Goal: Information Seeking & Learning: Learn about a topic

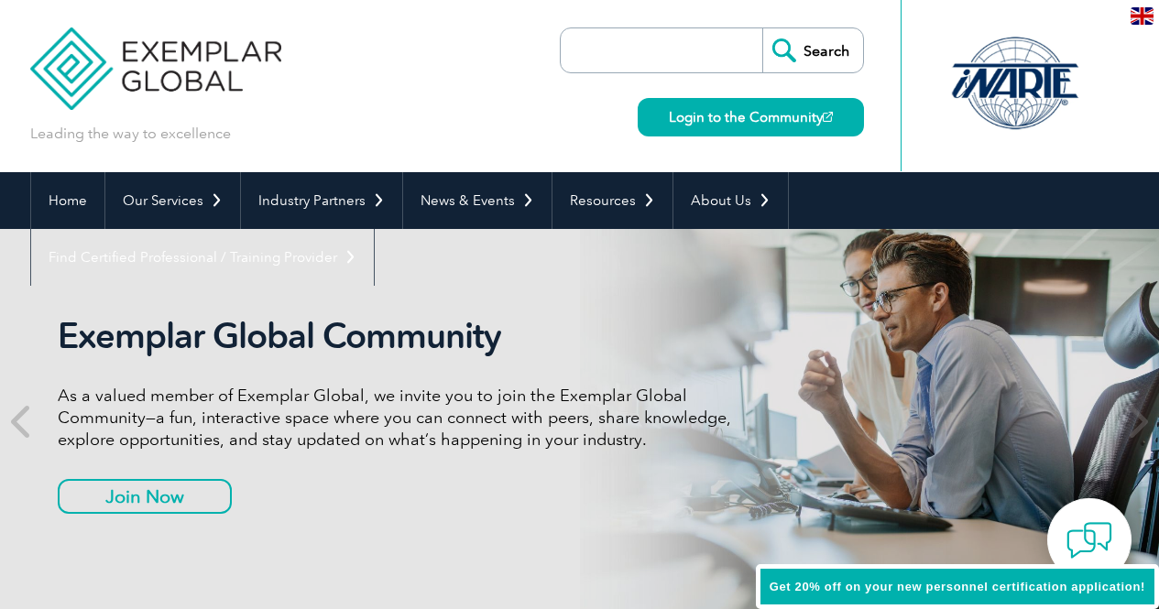
scroll to position [183, 0]
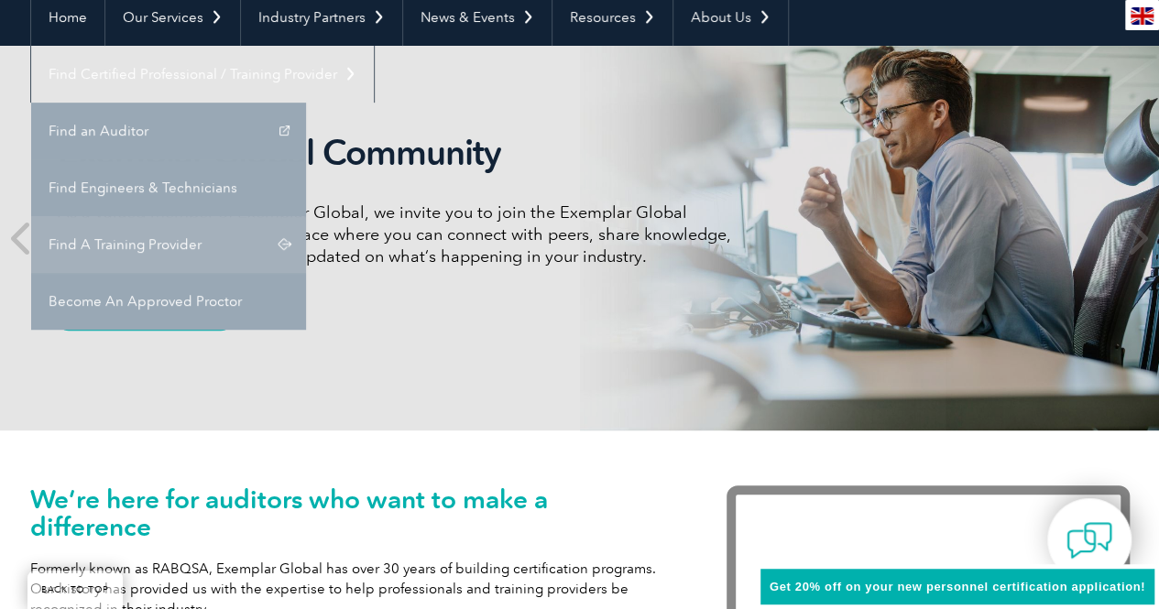
click at [306, 216] on link "Find A Training Provider" at bounding box center [168, 244] width 275 height 57
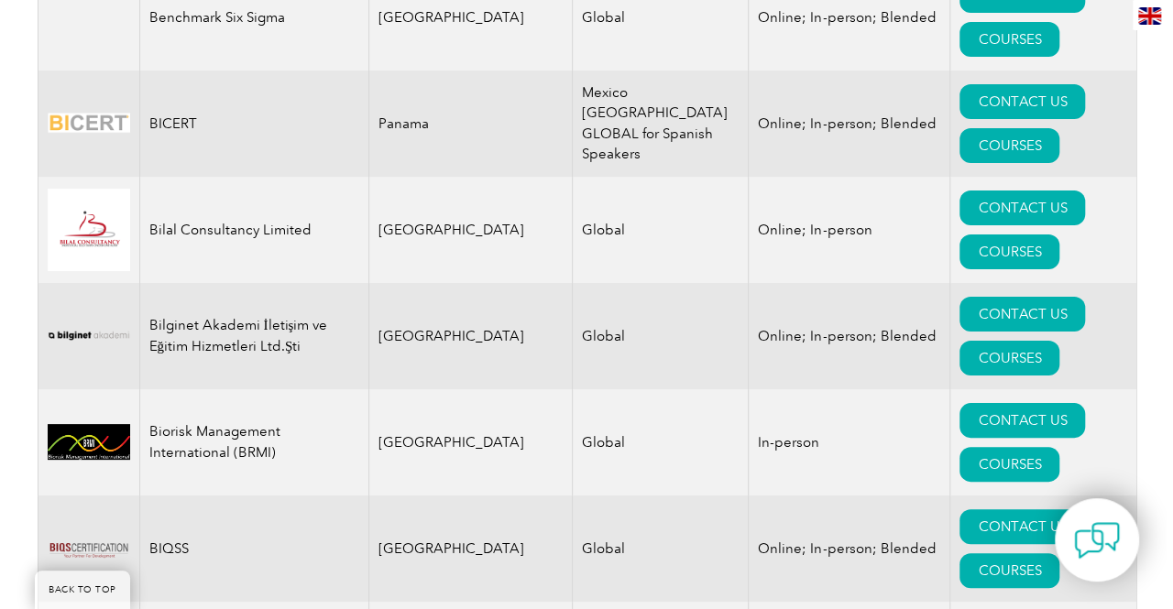
scroll to position [3482, 0]
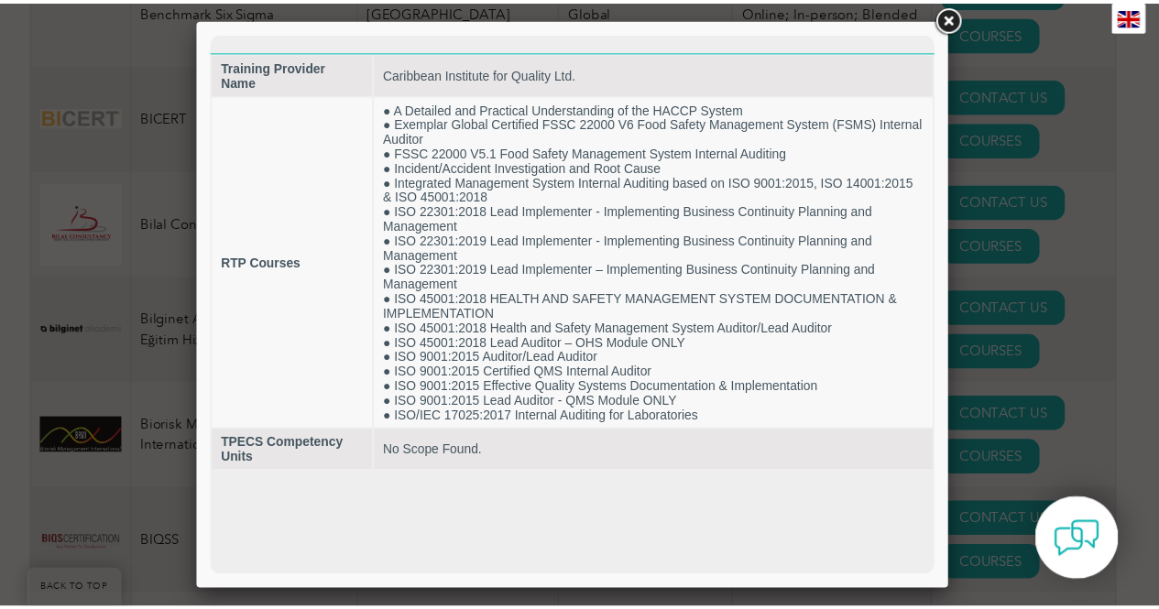
scroll to position [0, 0]
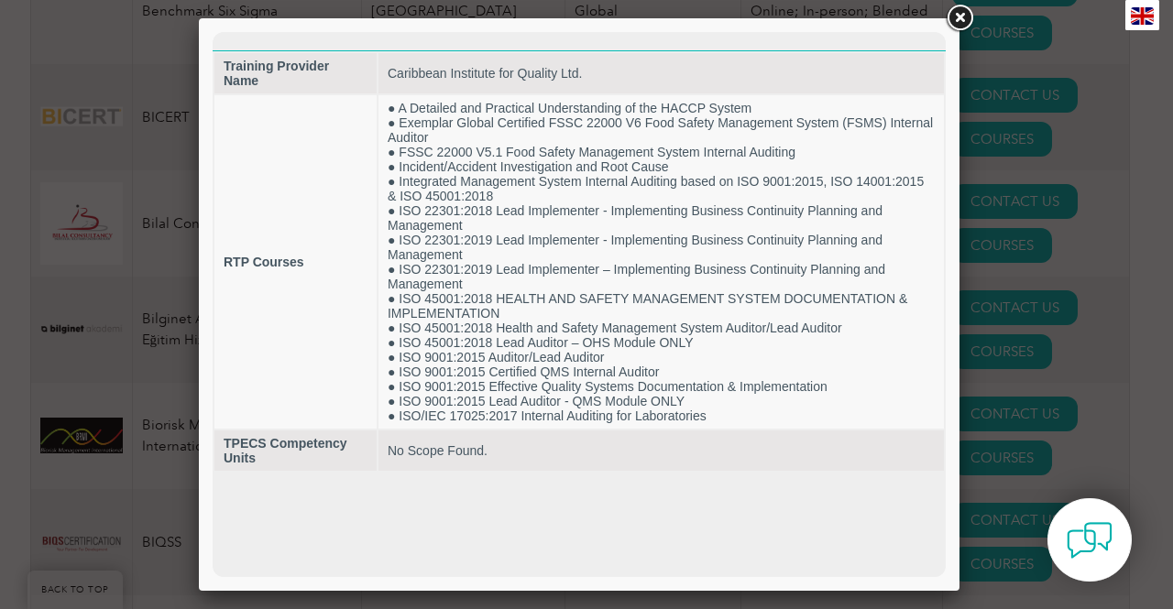
click at [959, 16] on link at bounding box center [959, 18] width 33 height 33
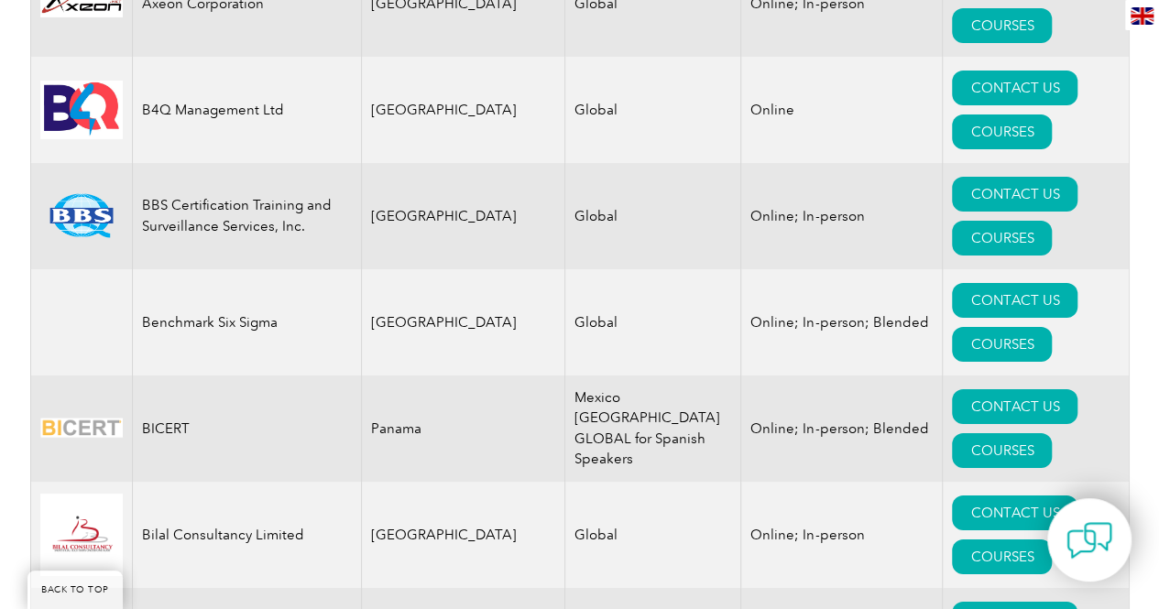
scroll to position [3116, 0]
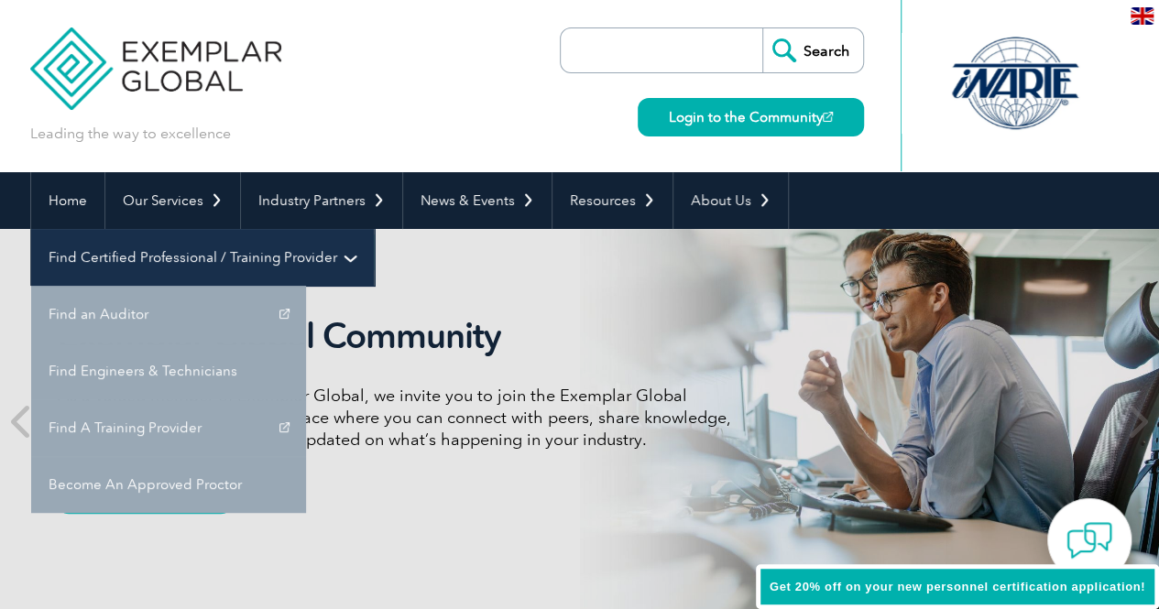
click at [374, 229] on link "Find Certified Professional / Training Provider" at bounding box center [202, 257] width 343 height 57
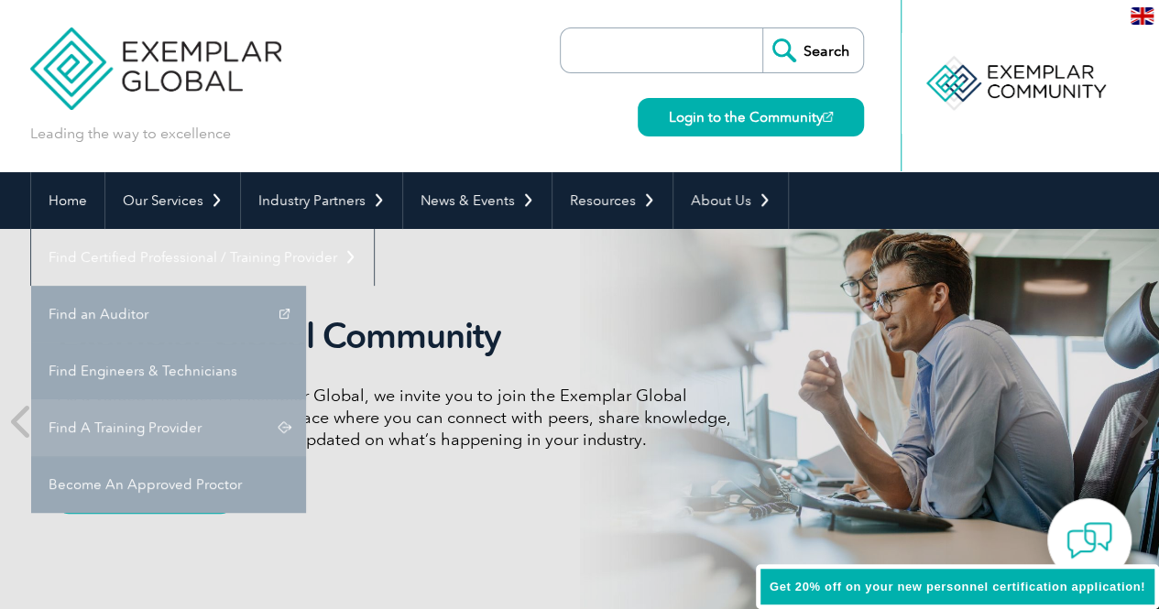
click at [306, 400] on link "Find A Training Provider" at bounding box center [168, 428] width 275 height 57
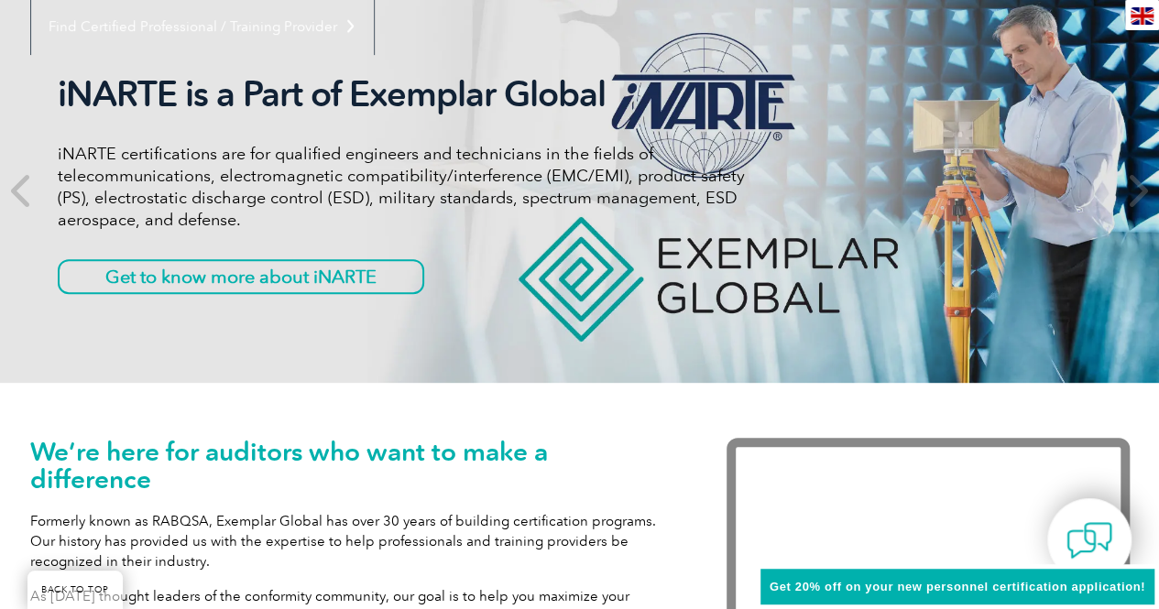
scroll to position [367, 0]
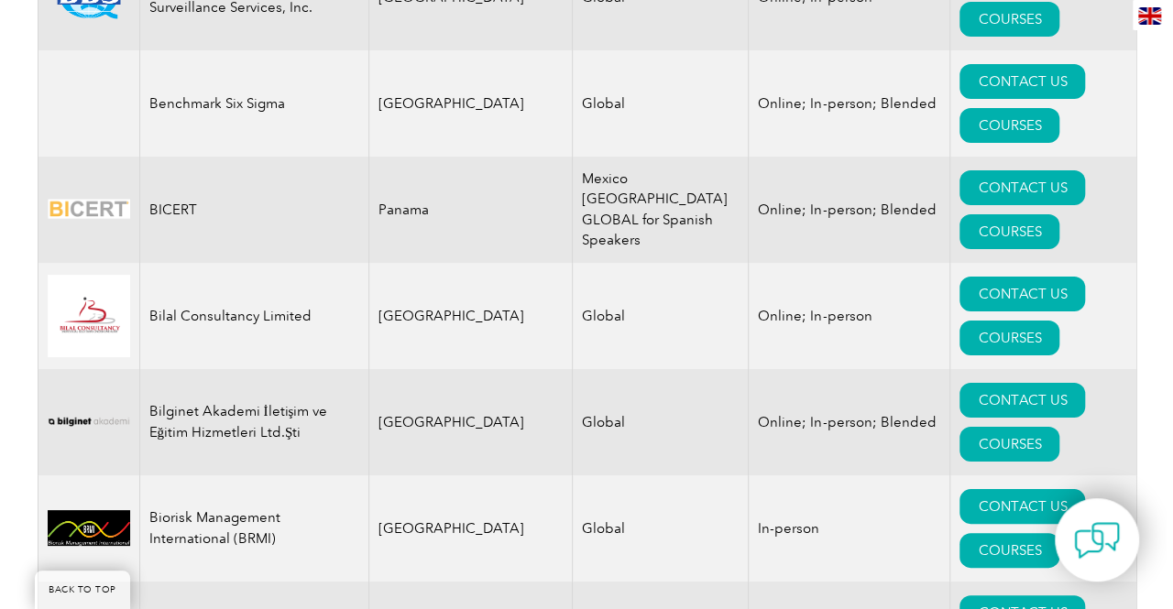
scroll to position [3390, 0]
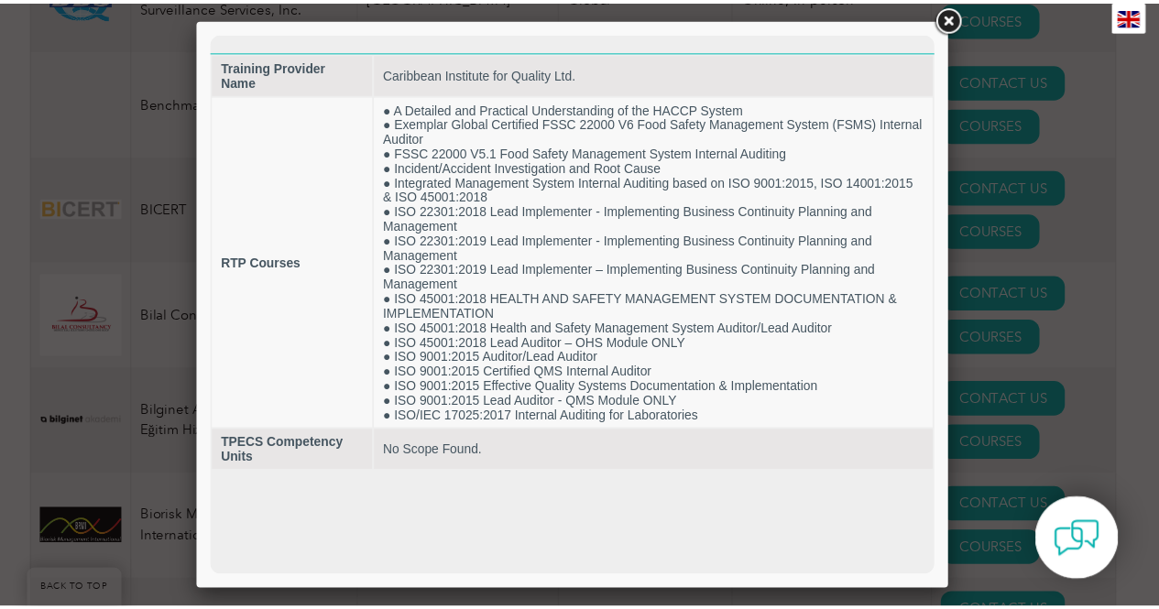
scroll to position [0, 0]
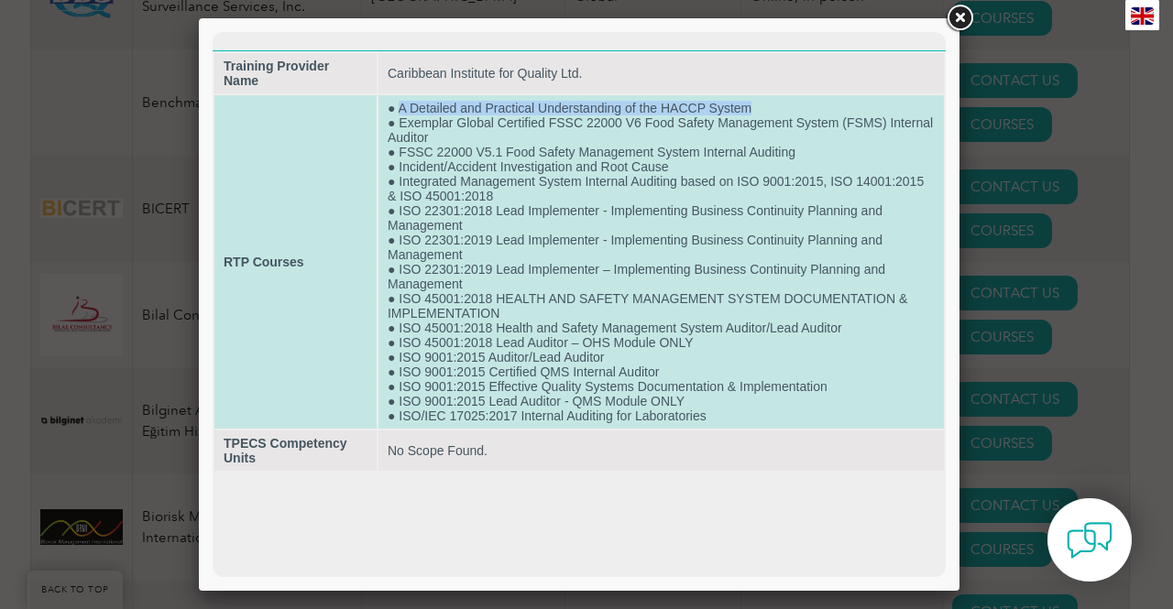
drag, startPoint x: 751, startPoint y: 105, endPoint x: 400, endPoint y: 109, distance: 351.9
click at [400, 109] on td "● A Detailed and Practical Understanding of the HACCP System ● Exemplar Global …" at bounding box center [660, 262] width 565 height 334
copy td "A Detailed and Practical Understanding of the HACCP System"
click at [455, 127] on td "● A Detailed and Practical Understanding of the HACCP System ● Exemplar Global …" at bounding box center [660, 262] width 565 height 334
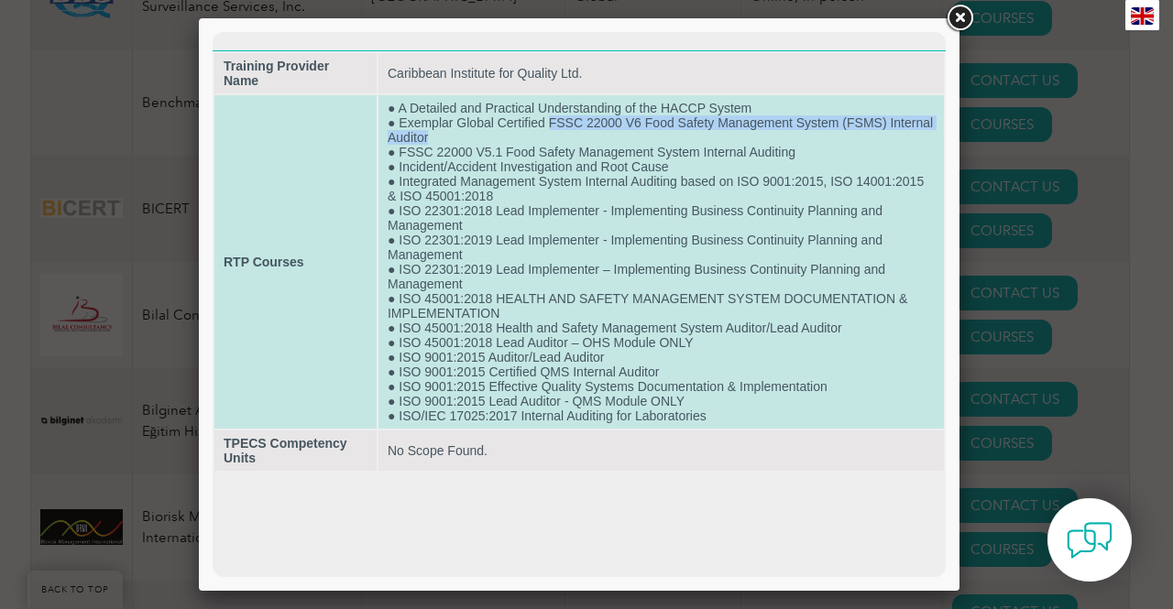
drag, startPoint x: 549, startPoint y: 124, endPoint x: 561, endPoint y: 137, distance: 17.5
click at [561, 137] on td "● A Detailed and Practical Understanding of the HACCP System ● Exemplar Global …" at bounding box center [660, 262] width 565 height 334
copy td "FSSC 22000 V6 Food Safety Management System (FSMS) Internal Auditor"
click at [663, 164] on td "● A Detailed and Practical Understanding of the HACCP System ● Exemplar Global …" at bounding box center [660, 262] width 565 height 334
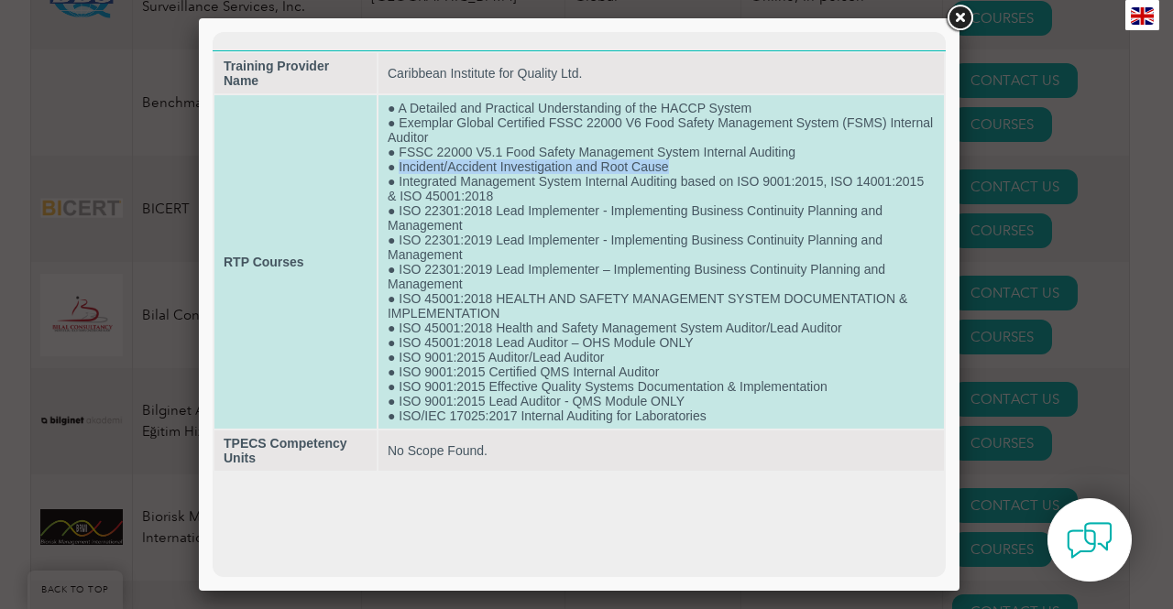
drag, startPoint x: 666, startPoint y: 165, endPoint x: 399, endPoint y: 164, distance: 267.6
click at [399, 164] on td "● A Detailed and Practical Understanding of the HACCP System ● Exemplar Global …" at bounding box center [660, 262] width 565 height 334
copy td "Incident/Accident Investigation and Root Cause"
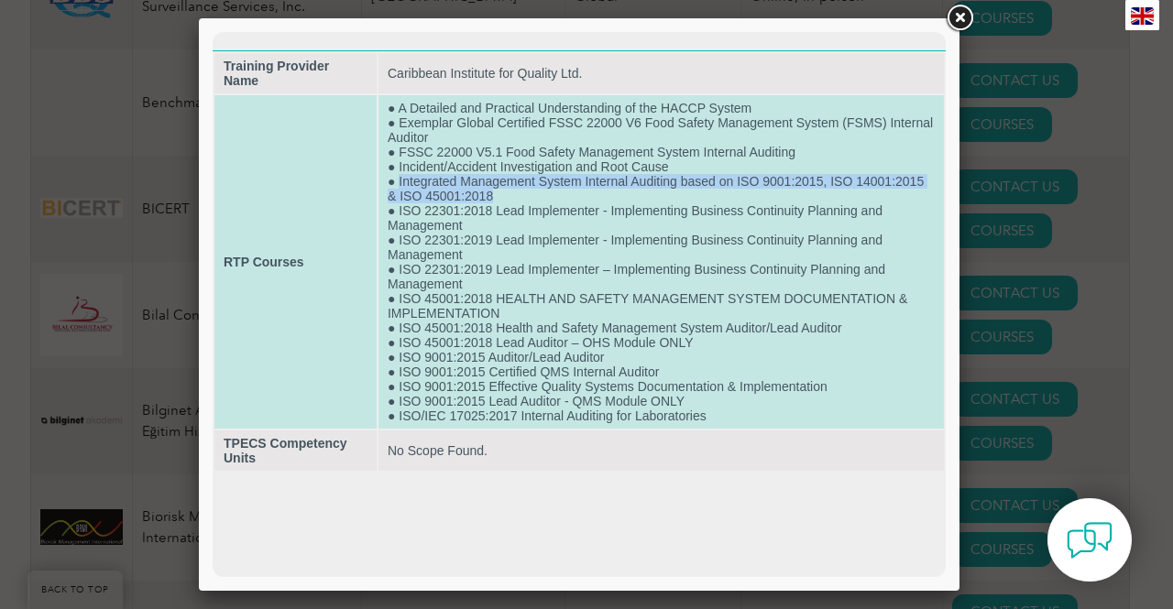
drag, startPoint x: 398, startPoint y: 179, endPoint x: 517, endPoint y: 197, distance: 120.5
click at [517, 197] on td "● A Detailed and Practical Understanding of the HACCP System ● Exemplar Global …" at bounding box center [660, 262] width 565 height 334
copy td "Integrated Management System Internal Auditing based on ISO 9001:2015, ISO 1400…"
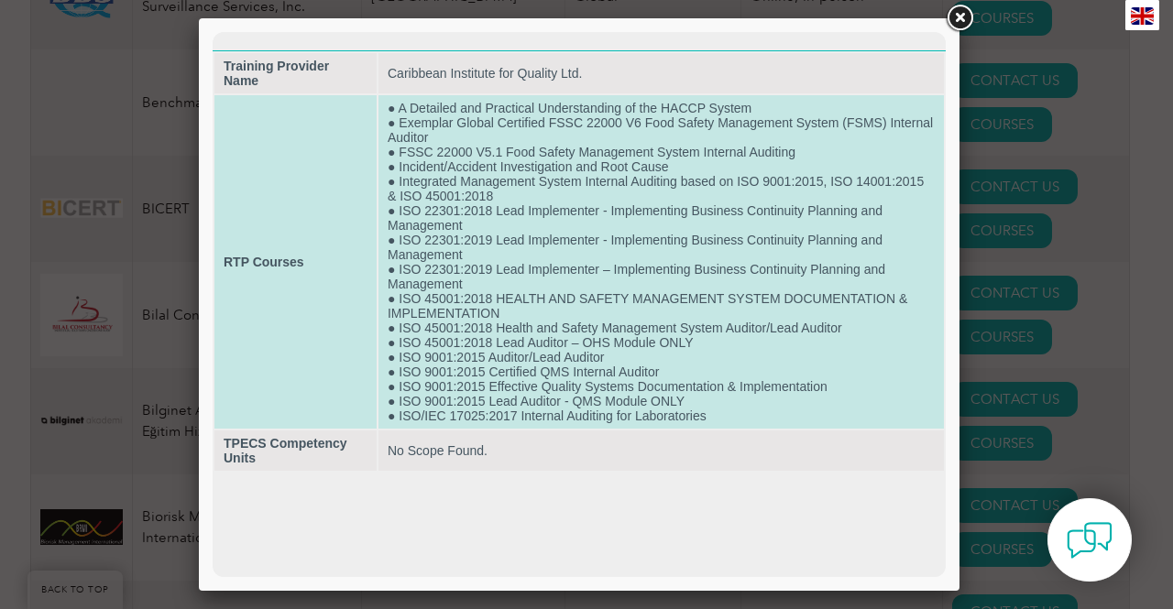
click at [586, 393] on td "● A Detailed and Practical Understanding of the HACCP System ● Exemplar Global …" at bounding box center [660, 262] width 565 height 334
click at [708, 421] on td "● A Detailed and Practical Understanding of the HACCP System ● Exemplar Global …" at bounding box center [660, 262] width 565 height 334
drag, startPoint x: 705, startPoint y: 418, endPoint x: 400, endPoint y: 414, distance: 304.3
click at [400, 414] on td "● A Detailed and Practical Understanding of the HACCP System ● Exemplar Global …" at bounding box center [660, 262] width 565 height 334
drag, startPoint x: 396, startPoint y: 417, endPoint x: 707, endPoint y: 413, distance: 311.6
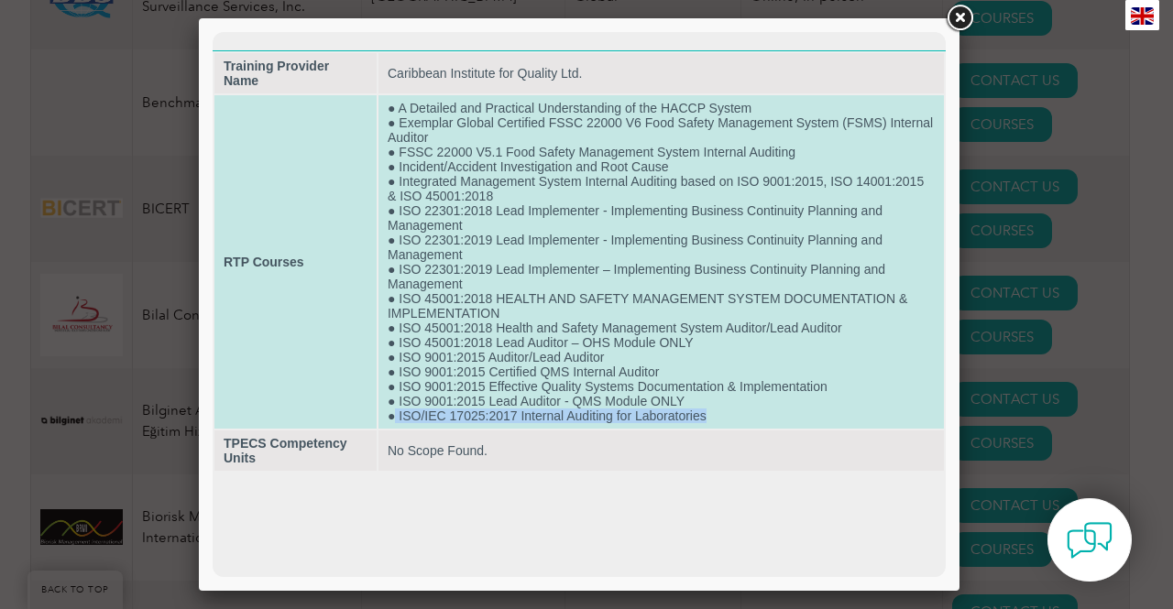
click at [707, 413] on td "● A Detailed and Practical Understanding of the HACCP System ● Exemplar Global …" at bounding box center [660, 262] width 565 height 334
copy td "ISO/IEC 17025:2017 Internal Auditing for Laboratories"
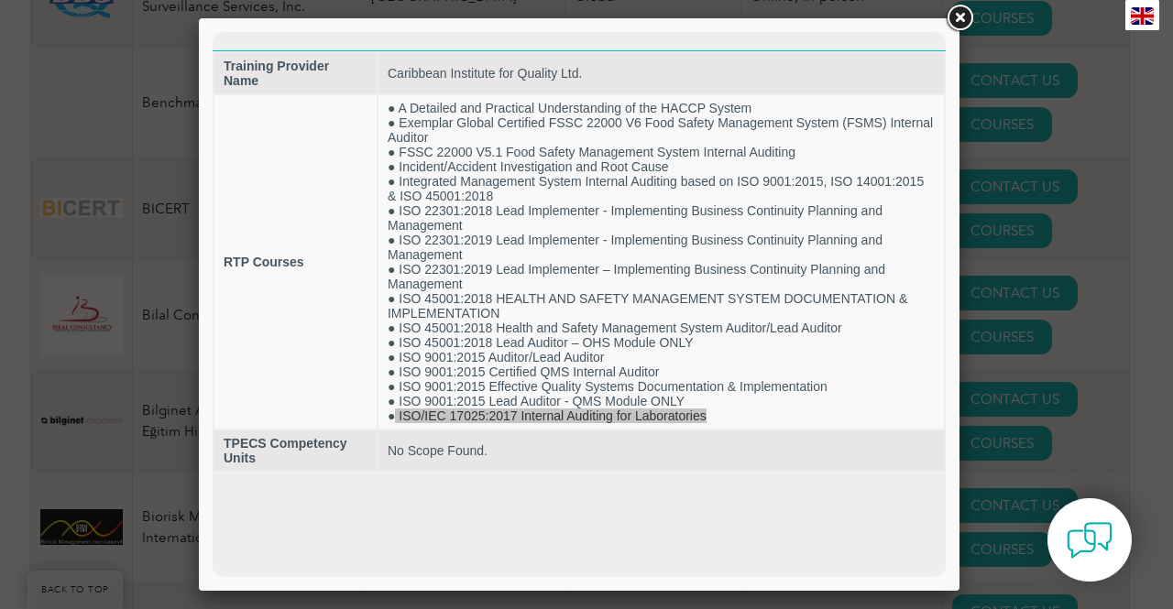
click at [967, 22] on link at bounding box center [959, 18] width 33 height 33
